Goal: Transaction & Acquisition: Purchase product/service

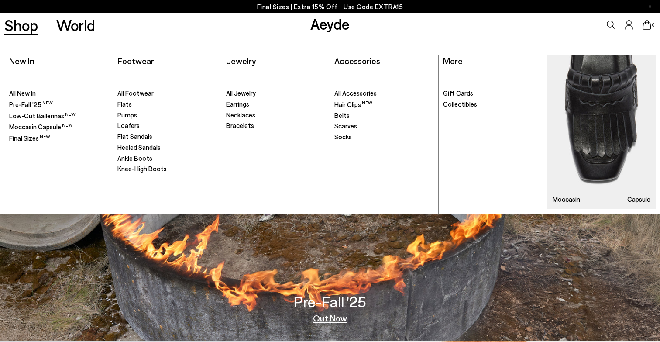
scroll to position [3, 0]
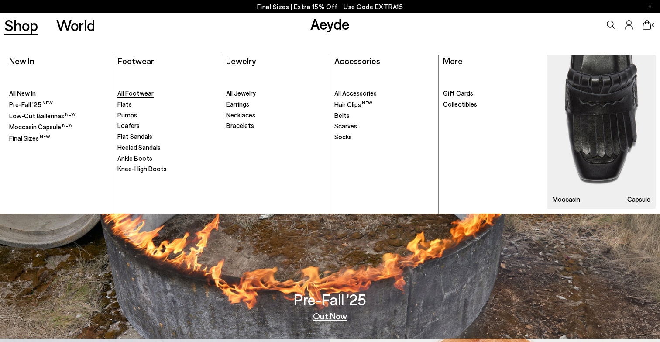
click at [127, 93] on span "All Footwear" at bounding box center [135, 93] width 36 height 8
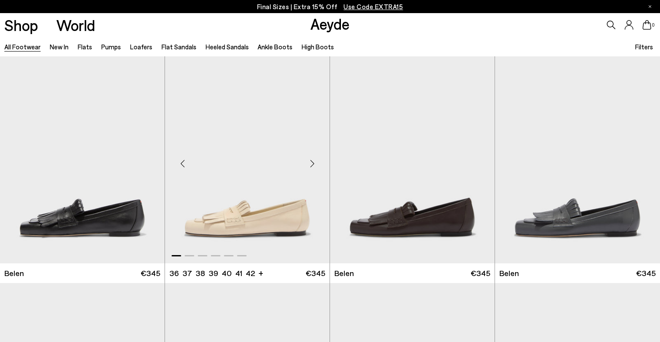
click at [312, 163] on div "Next slide" at bounding box center [312, 163] width 26 height 26
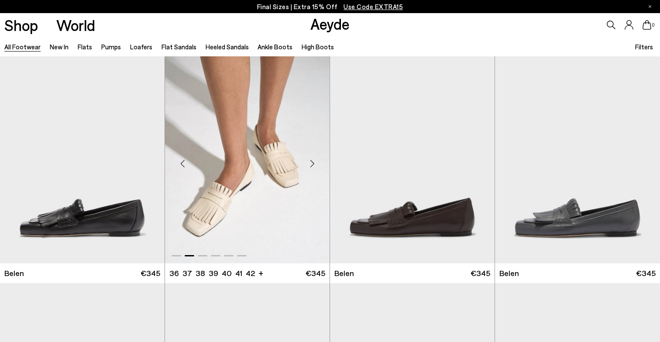
click at [312, 163] on div "Next slide" at bounding box center [312, 163] width 26 height 26
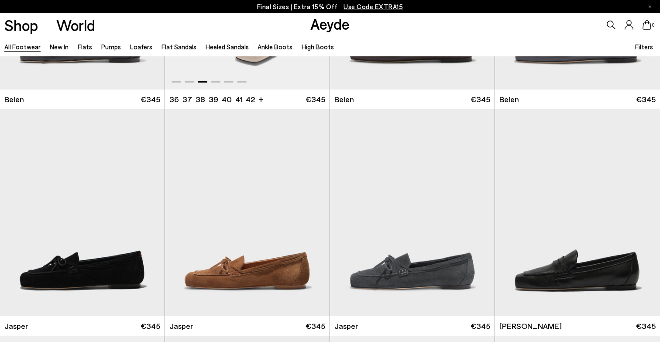
scroll to position [270, 0]
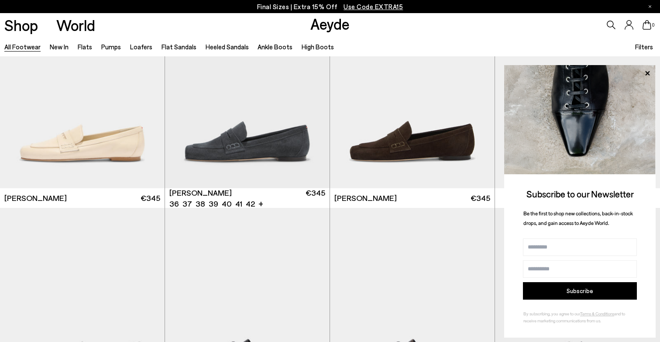
scroll to position [528, 0]
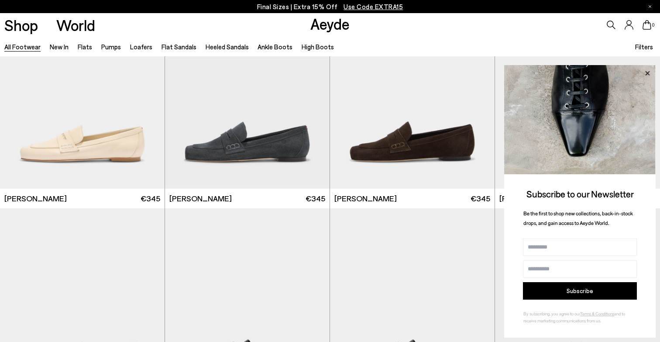
click at [646, 75] on icon at bounding box center [647, 73] width 4 height 4
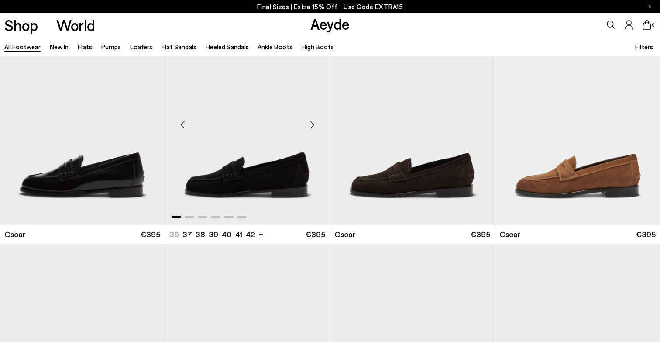
scroll to position [1178, 0]
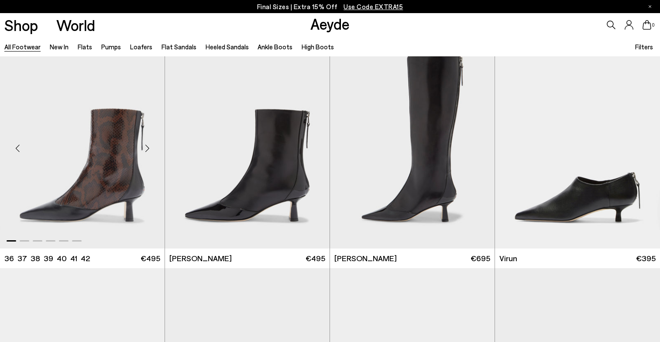
scroll to position [2732, 0]
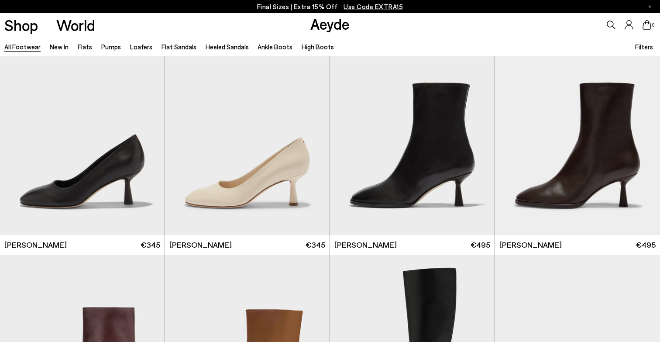
scroll to position [4332, 0]
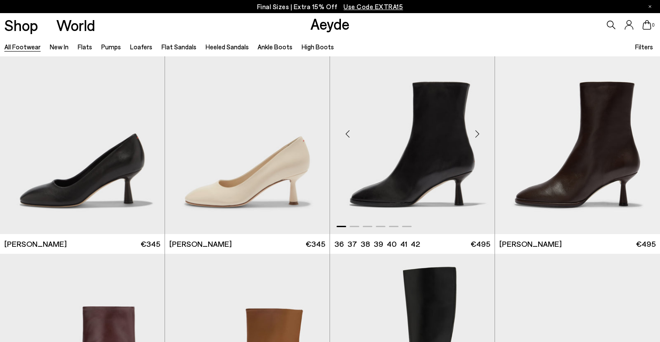
click at [476, 134] on div "Next slide" at bounding box center [477, 134] width 26 height 26
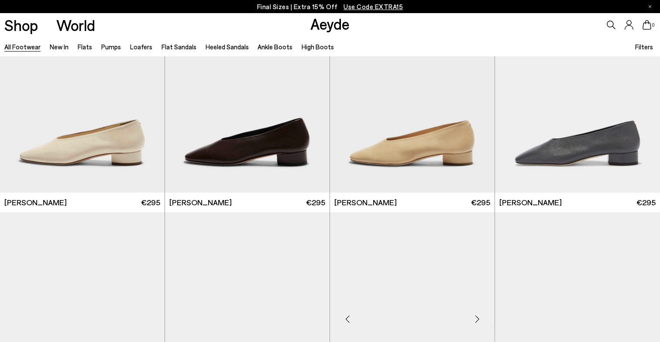
scroll to position [4935, 0]
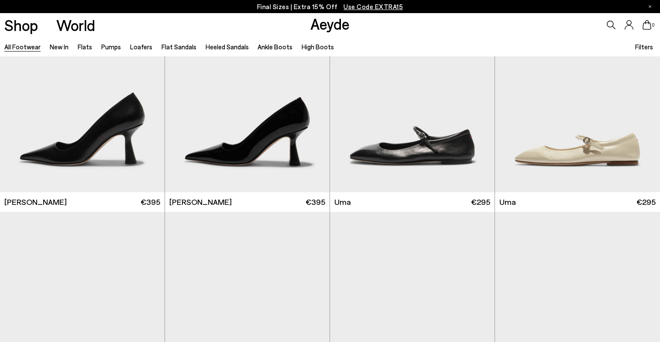
scroll to position [6633, 0]
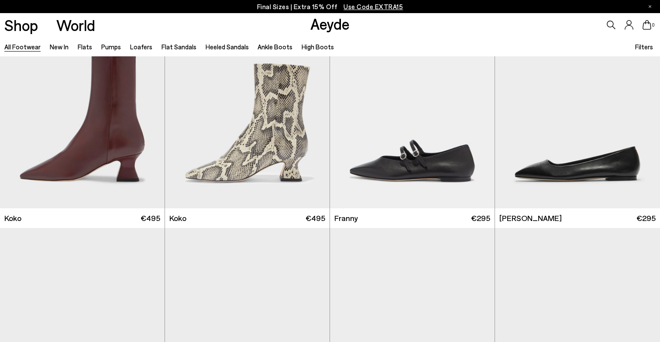
scroll to position [7528, 0]
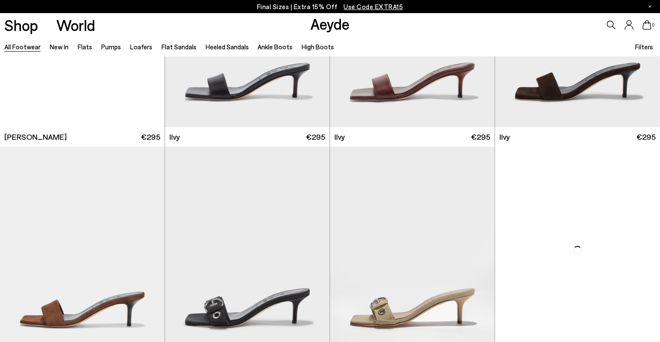
scroll to position [9887, 0]
